Goal: Transaction & Acquisition: Purchase product/service

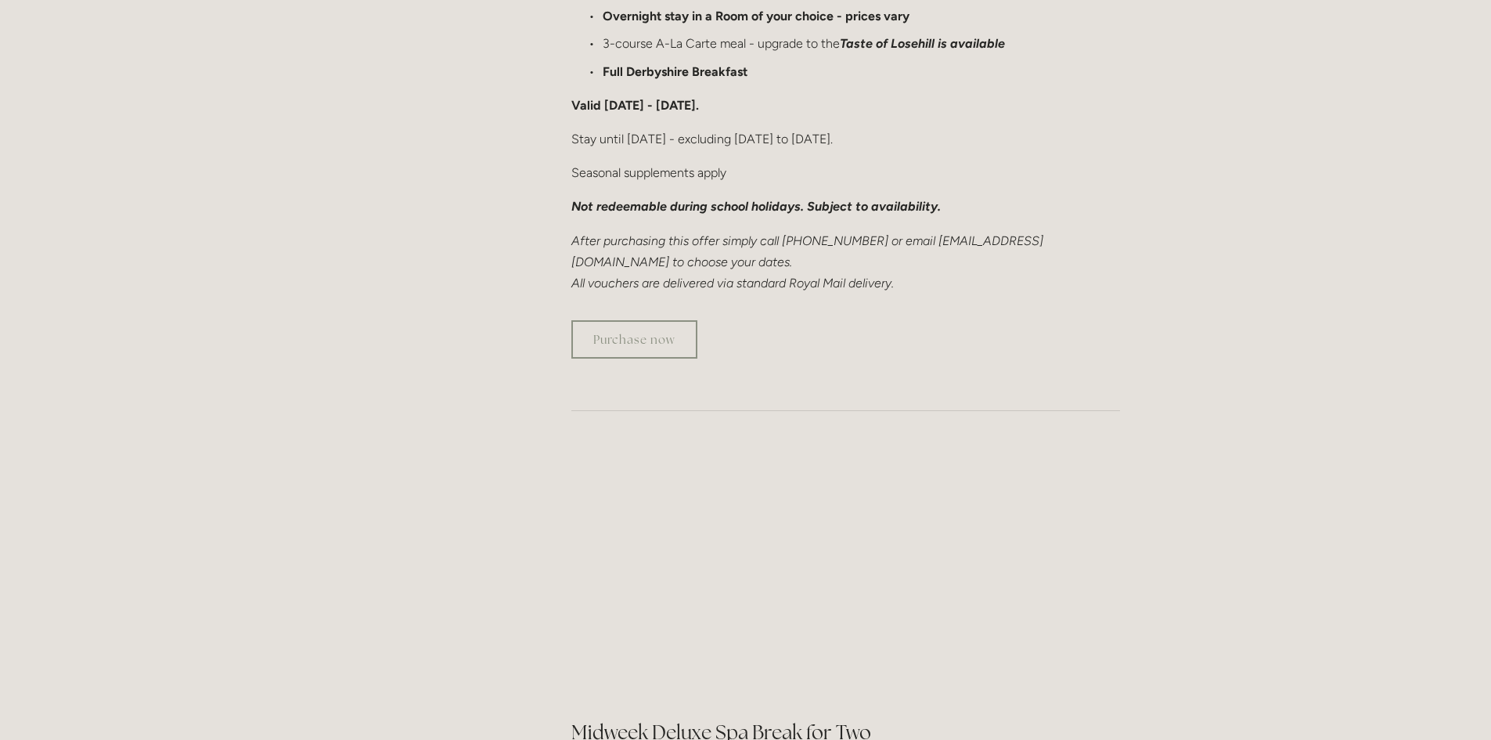
scroll to position [939, 0]
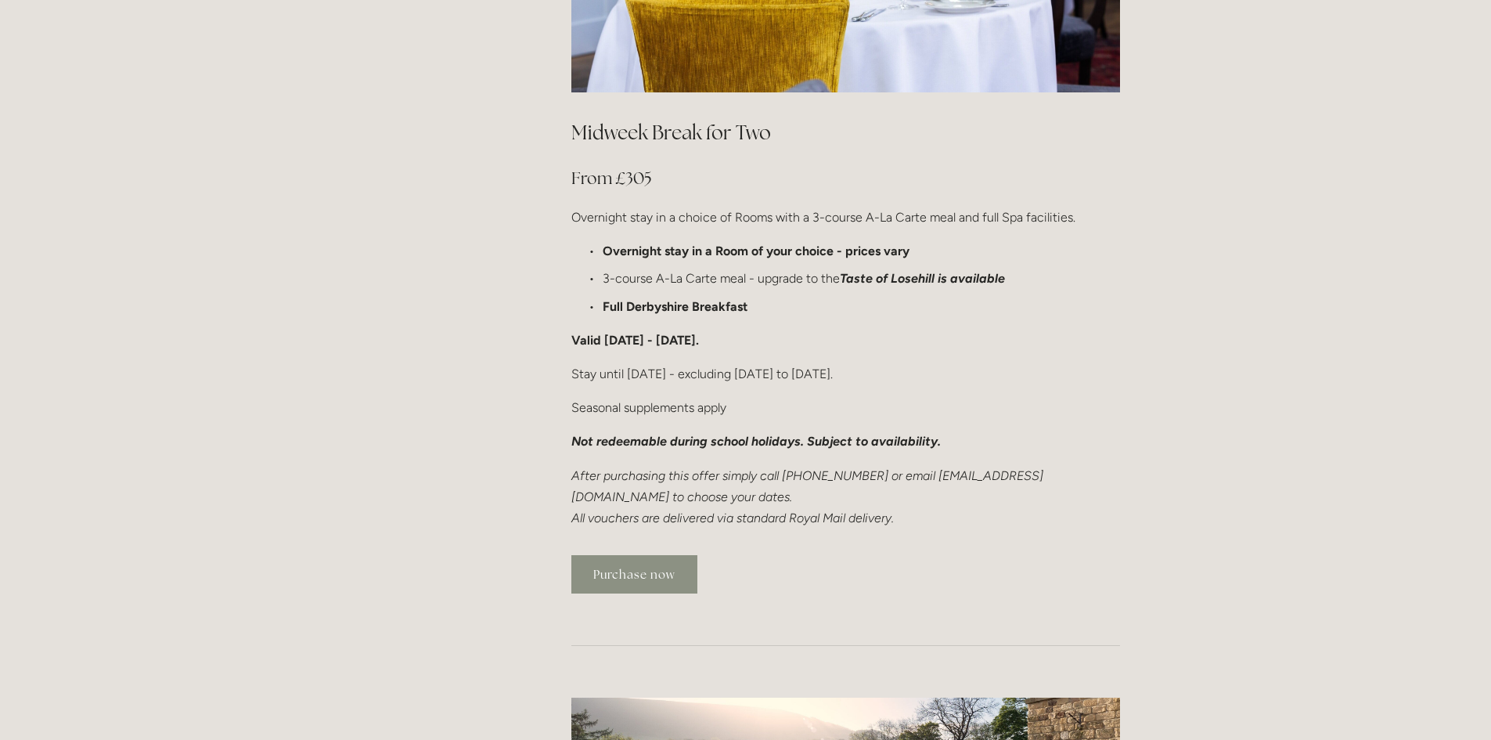
click at [661, 555] on link "Purchase now" at bounding box center [634, 574] width 126 height 38
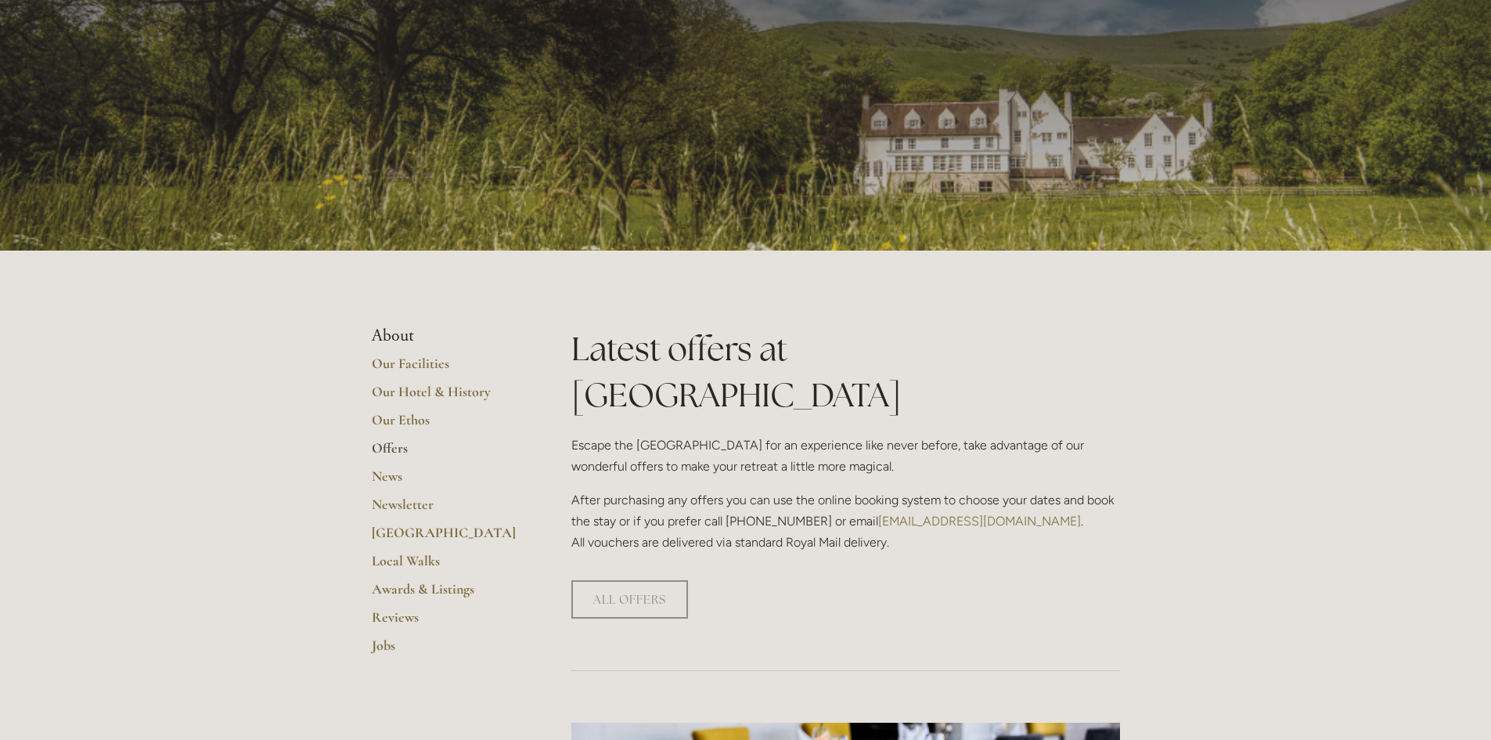
scroll to position [0, 0]
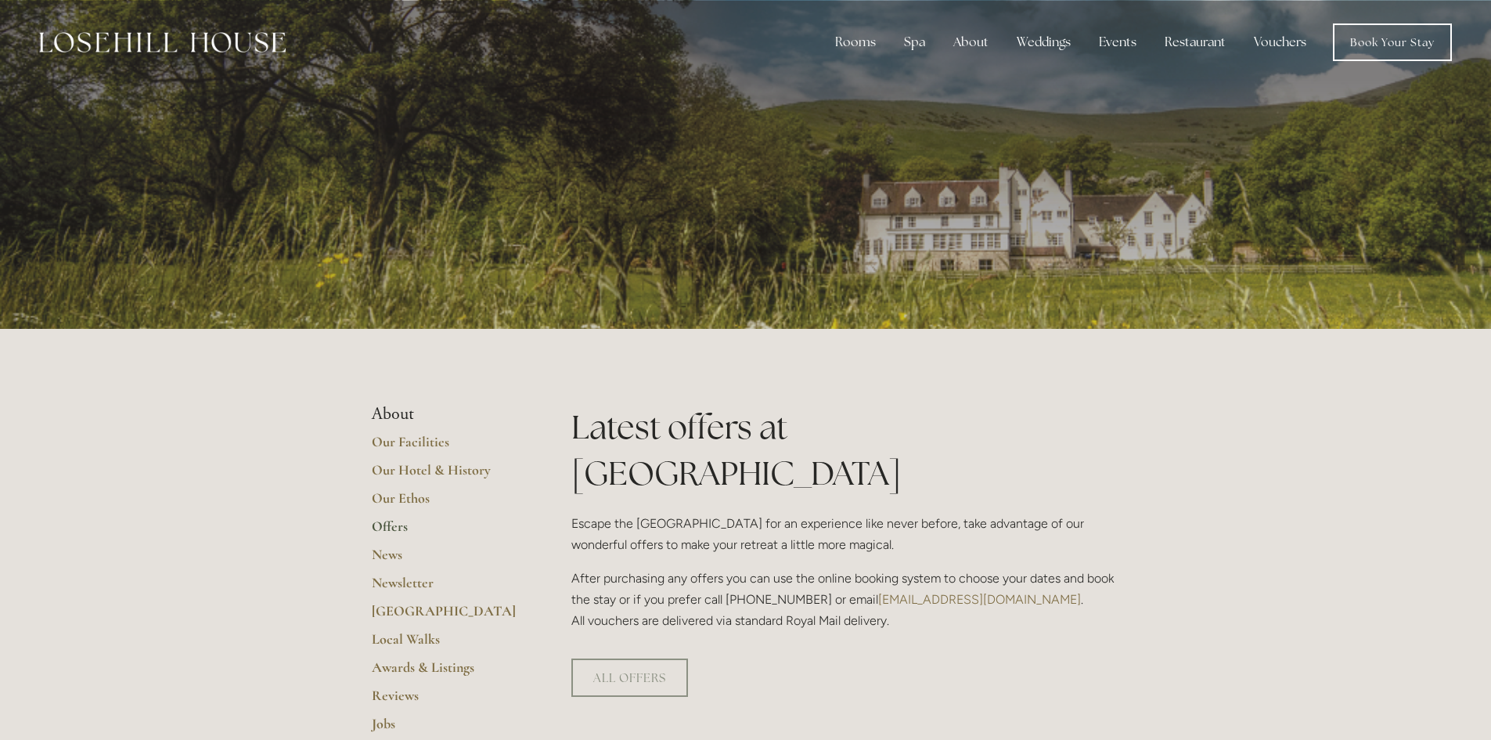
click at [1055, 658] on div "ALL OFFERS" at bounding box center [845, 677] width 549 height 38
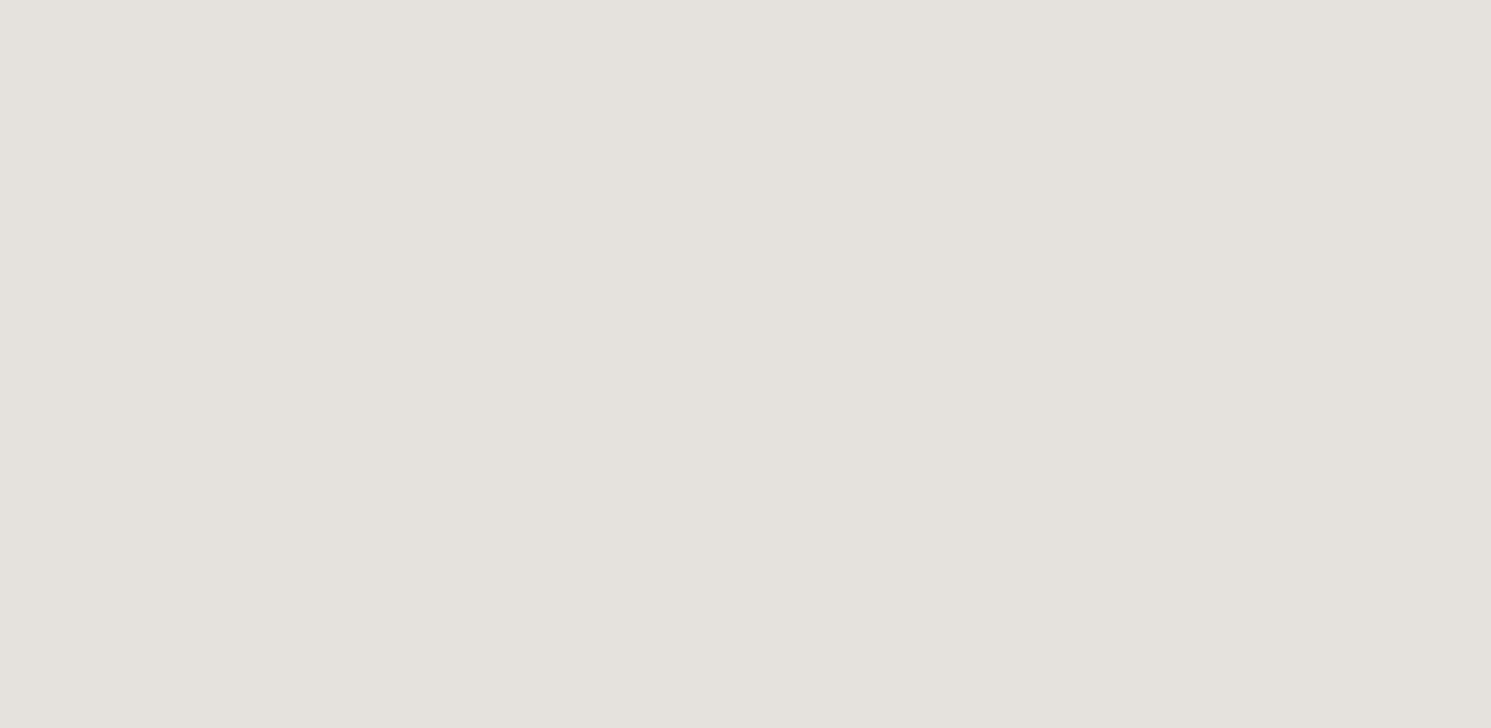
scroll to position [329, 0]
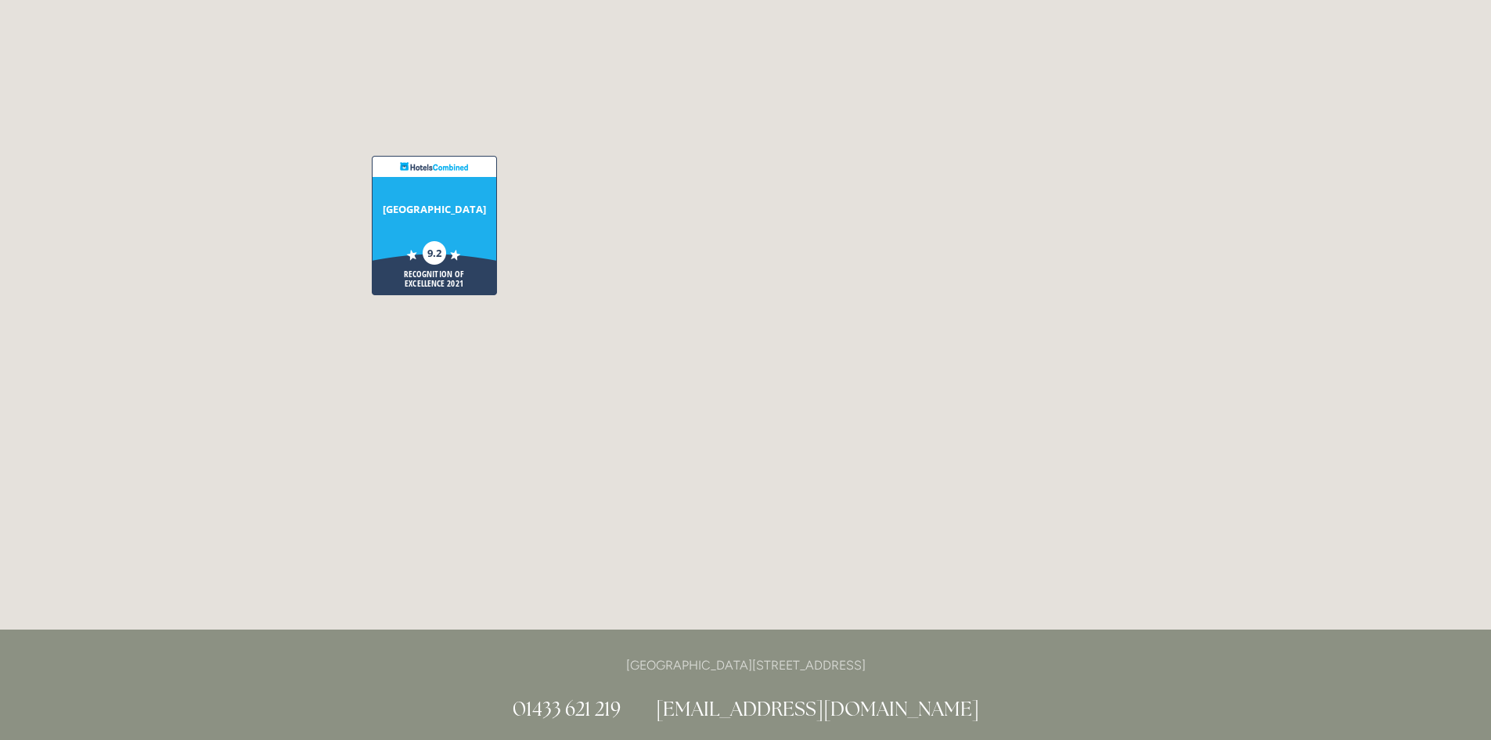
scroll to position [4070, 0]
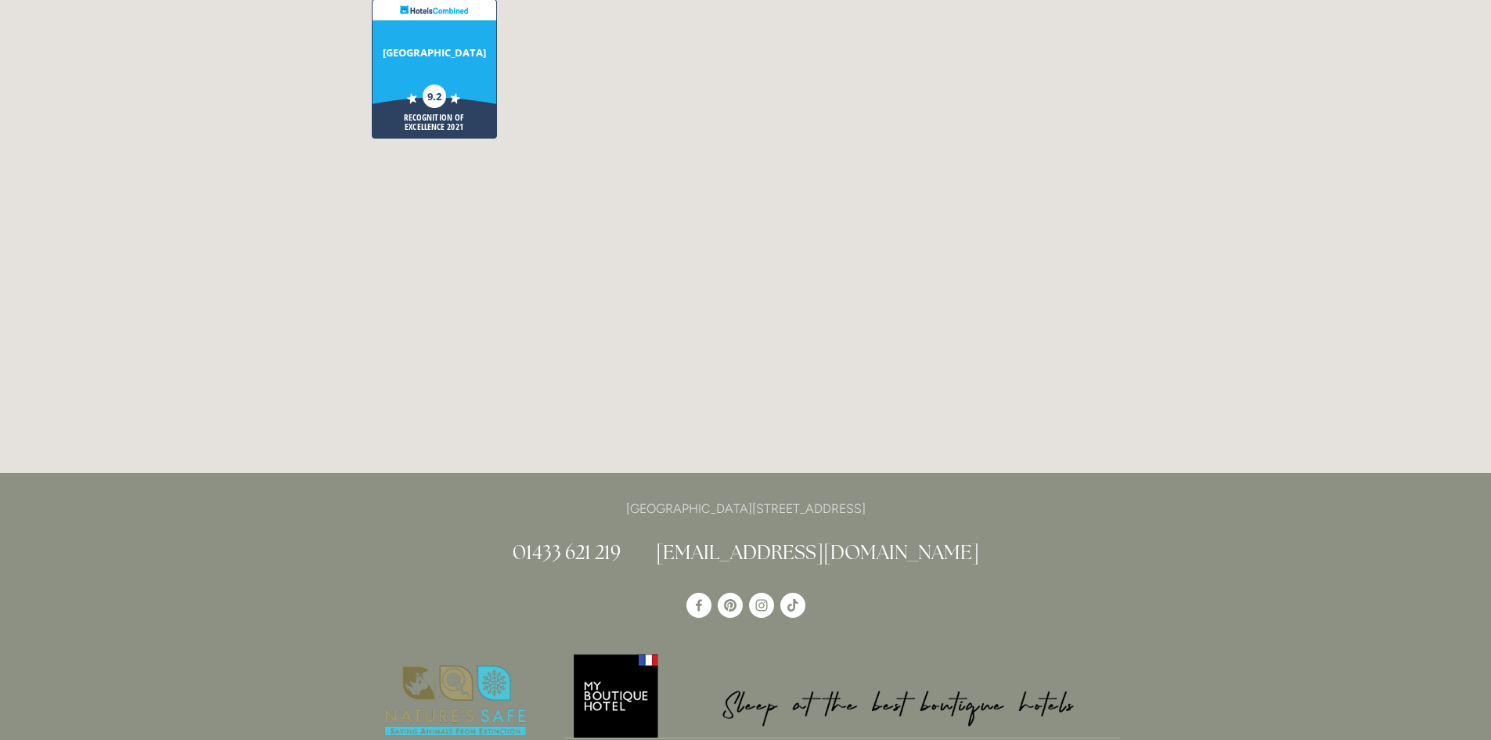
drag, startPoint x: 932, startPoint y: 423, endPoint x: 571, endPoint y: 425, distance: 361.6
click at [571, 498] on p "[GEOGRAPHIC_DATA][STREET_ADDRESS]" at bounding box center [746, 508] width 748 height 21
copy p "[GEOGRAPHIC_DATA][STREET_ADDRESS]"
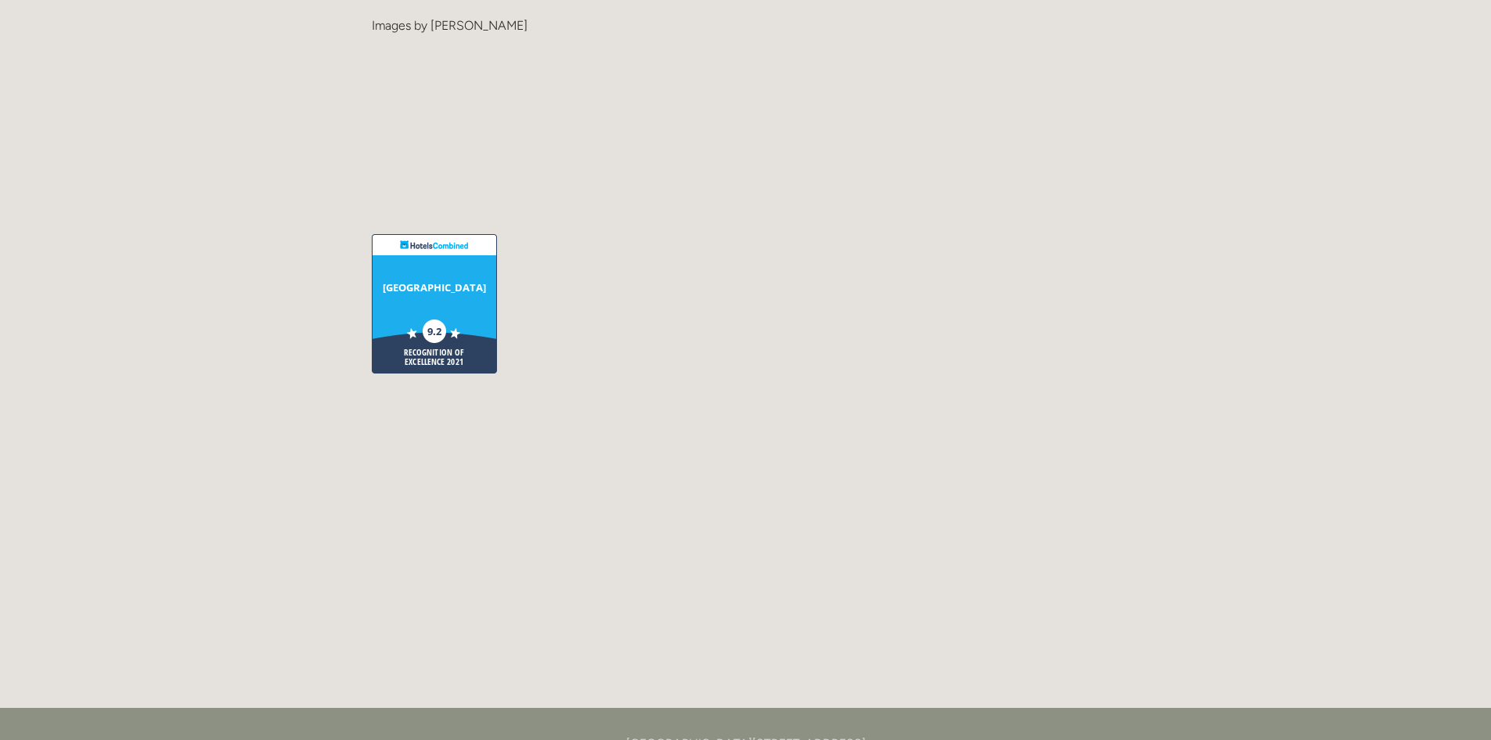
scroll to position [3757, 0]
